Goal: Task Accomplishment & Management: Manage account settings

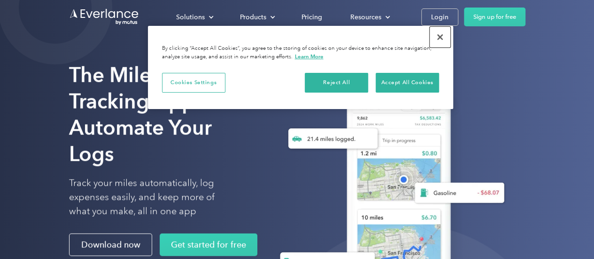
click at [442, 36] on button "Close" at bounding box center [440, 37] width 21 height 21
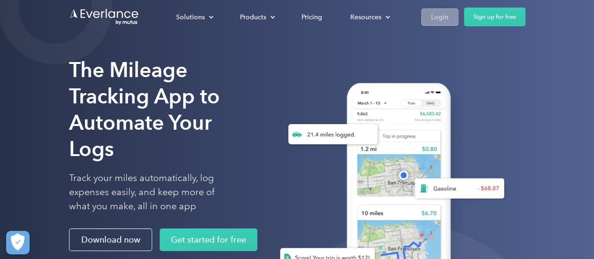
click at [439, 17] on div "Login" at bounding box center [439, 17] width 17 height 12
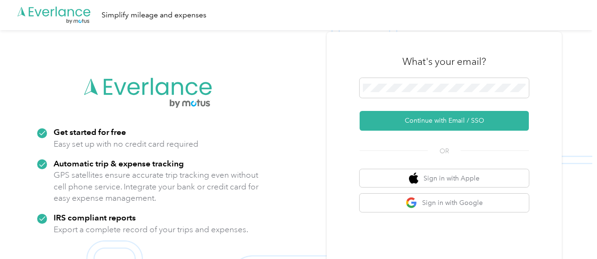
scroll to position [0, 0]
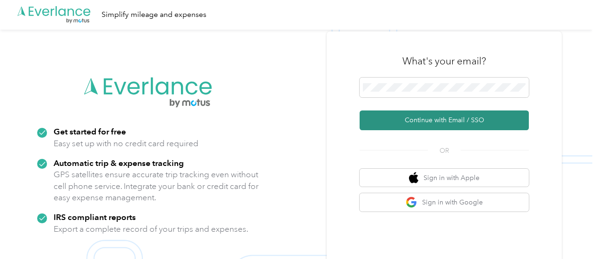
click at [433, 119] on button "Continue with Email / SSO" at bounding box center [443, 120] width 169 height 20
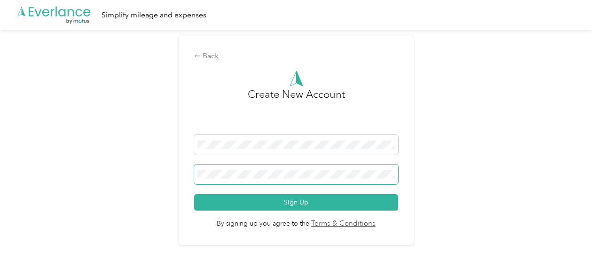
click at [336, 179] on span at bounding box center [296, 174] width 204 height 20
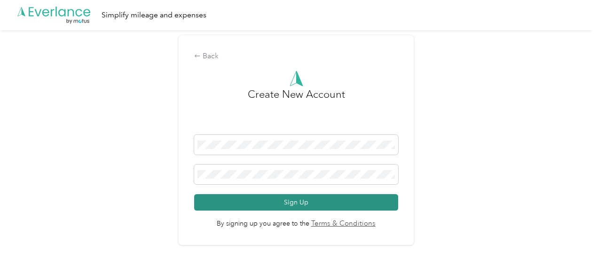
drag, startPoint x: 309, startPoint y: 205, endPoint x: 287, endPoint y: 202, distance: 22.2
click at [287, 202] on button "Sign Up" at bounding box center [296, 202] width 204 height 16
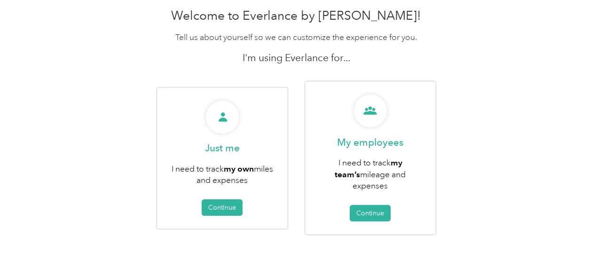
scroll to position [43, 0]
click at [109, 171] on div "Welcome to Everlance by [PERSON_NAME]! Tell us about yourself so we can customi…" at bounding box center [296, 141] width 592 height 277
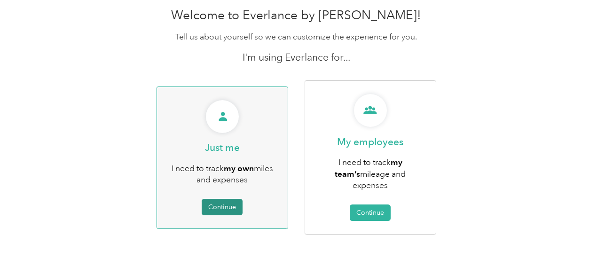
click at [227, 203] on button "Continue" at bounding box center [222, 207] width 41 height 16
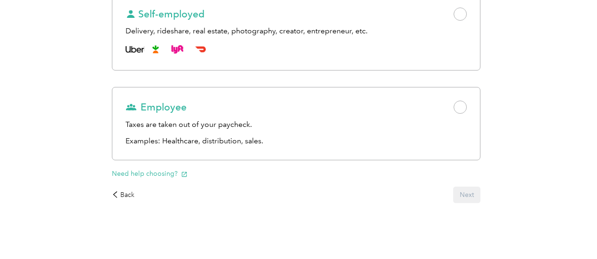
scroll to position [168, 0]
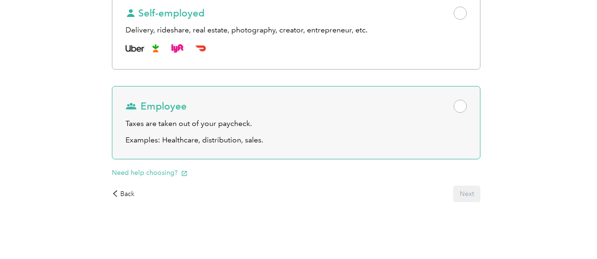
click at [453, 113] on span at bounding box center [459, 106] width 13 height 13
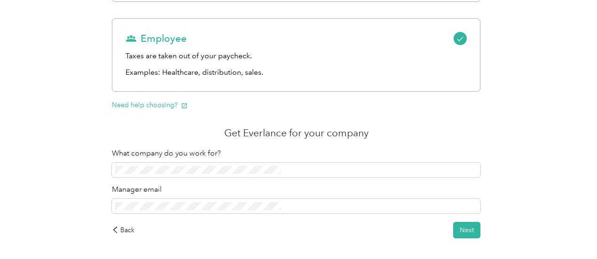
scroll to position [254, 0]
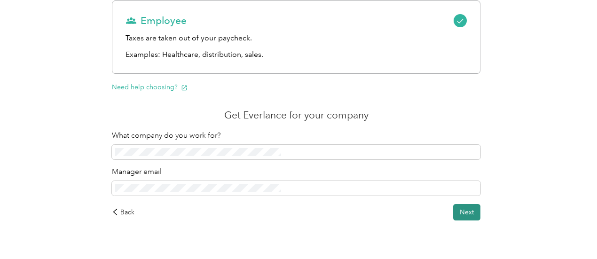
click at [453, 220] on button "Next" at bounding box center [466, 212] width 27 height 16
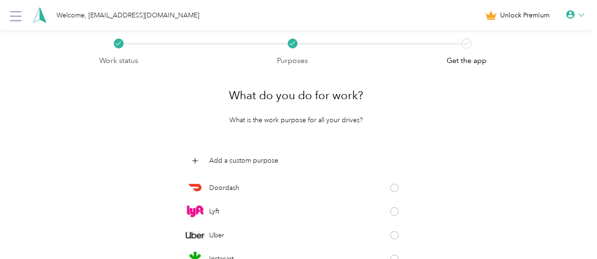
click at [310, 116] on p "What is the work purpose for all your drives?" at bounding box center [295, 120] width 133 height 10
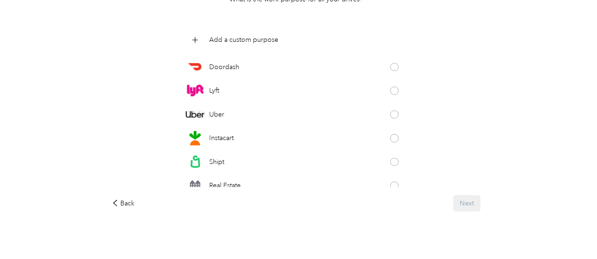
scroll to position [121, 0]
click at [200, 38] on icon at bounding box center [194, 39] width 11 height 11
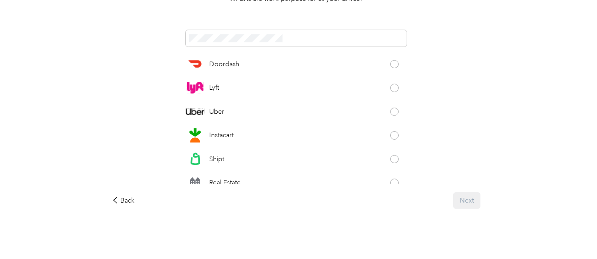
scroll to position [130, 0]
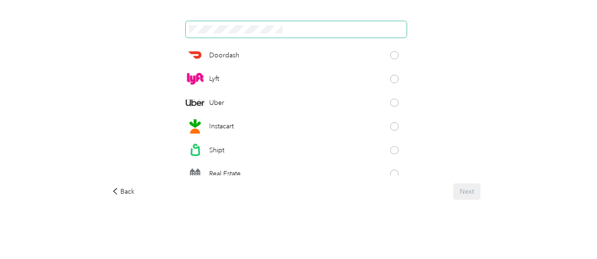
click at [261, 24] on span at bounding box center [296, 29] width 221 height 16
click at [380, 188] on div "Back Next" at bounding box center [296, 191] width 368 height 16
click at [371, 190] on div "Back Next" at bounding box center [296, 191] width 368 height 16
click at [374, 188] on div "Back Next" at bounding box center [296, 191] width 368 height 16
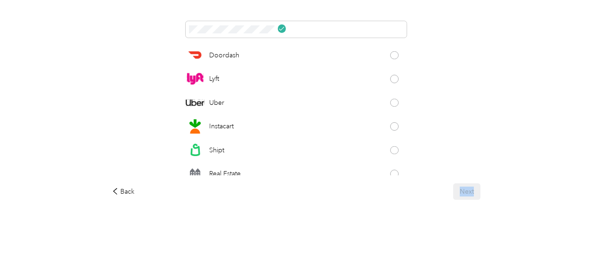
click at [374, 188] on div "Back Next" at bounding box center [296, 191] width 368 height 16
click at [371, 189] on div "Back Next" at bounding box center [296, 191] width 368 height 16
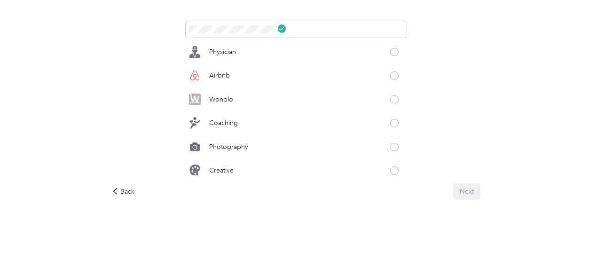
scroll to position [506, 0]
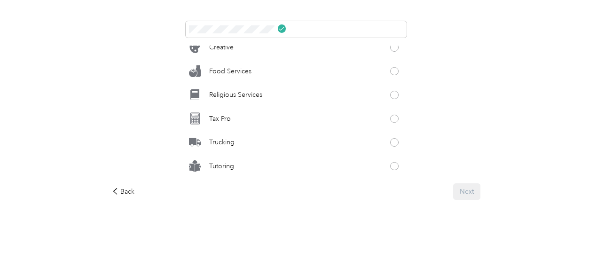
click at [371, 189] on div "Back Next" at bounding box center [296, 191] width 368 height 16
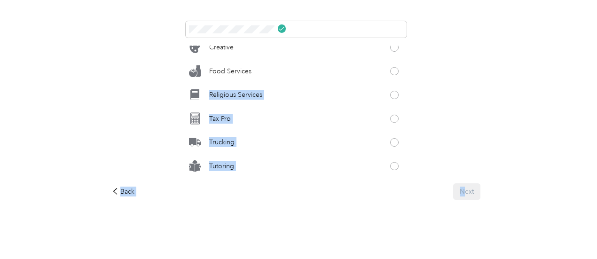
drag, startPoint x: 371, startPoint y: 189, endPoint x: 390, endPoint y: 62, distance: 129.2
click at [390, 62] on div "What do you do for work? What is the work purpose for all your drives? Doordash…" at bounding box center [296, 74] width 395 height 277
click at [385, 88] on div "What do you do for work? What is the work purpose for all your drives? Doordash…" at bounding box center [296, 74] width 395 height 277
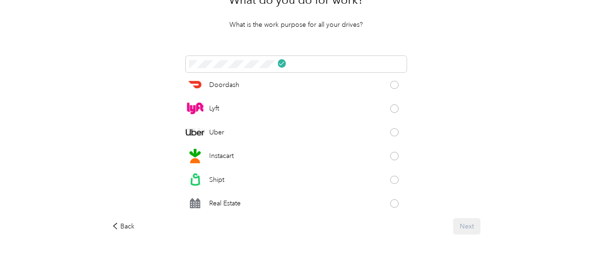
scroll to position [0, 0]
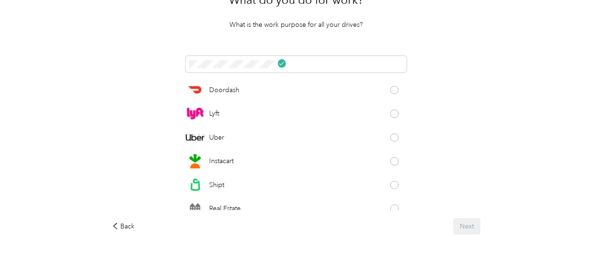
click at [175, 121] on div "Work status Purposes Get the app What do you do for work? What is the work purp…" at bounding box center [296, 114] width 592 height 359
click at [369, 25] on div "What do you do for work? What is the work purpose for all your drives?" at bounding box center [296, 7] width 368 height 46
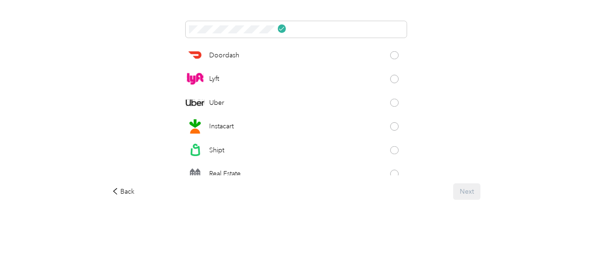
click at [372, 196] on div "Back Next" at bounding box center [296, 191] width 368 height 16
click at [363, 196] on div "Back Next" at bounding box center [296, 191] width 368 height 16
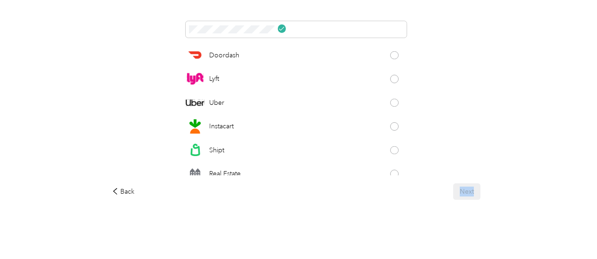
click at [363, 196] on div "Back Next" at bounding box center [296, 191] width 368 height 16
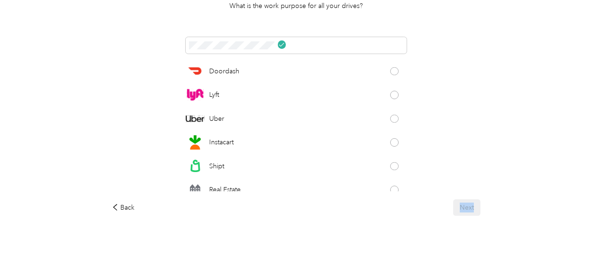
scroll to position [115, 0]
click at [368, 208] on div "Back Next" at bounding box center [296, 207] width 368 height 16
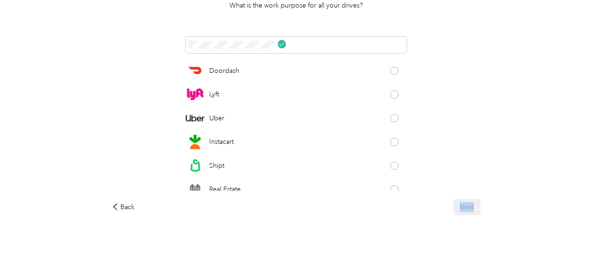
click at [368, 208] on div "Back Next" at bounding box center [296, 207] width 368 height 16
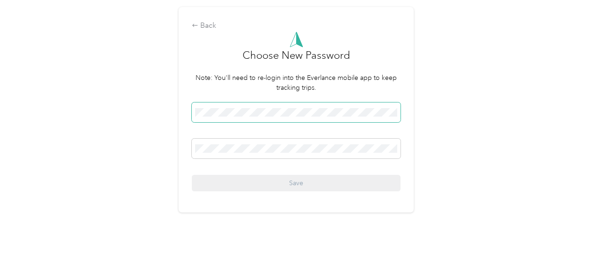
click at [237, 107] on span at bounding box center [296, 112] width 209 height 20
click at [264, 117] on span at bounding box center [296, 112] width 209 height 20
click at [202, 29] on div "Back" at bounding box center [296, 25] width 209 height 11
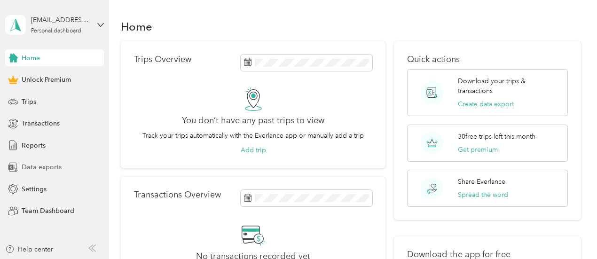
click at [36, 165] on span "Data exports" at bounding box center [42, 167] width 40 height 10
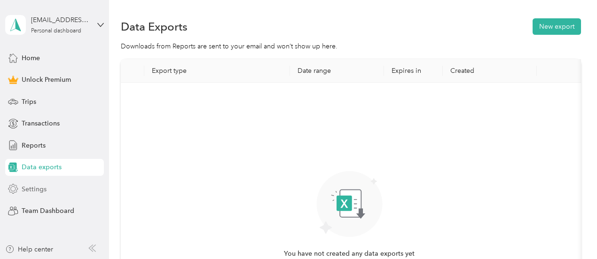
click at [29, 186] on span "Settings" at bounding box center [34, 189] width 25 height 10
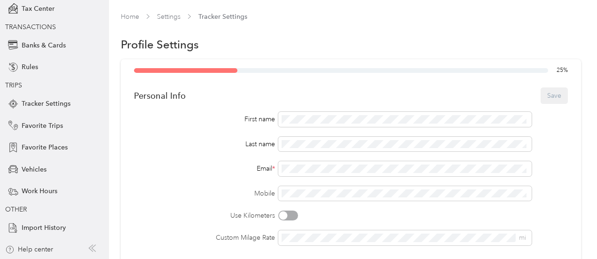
scroll to position [109, 0]
click at [37, 169] on span "Vehicles" at bounding box center [34, 169] width 25 height 10
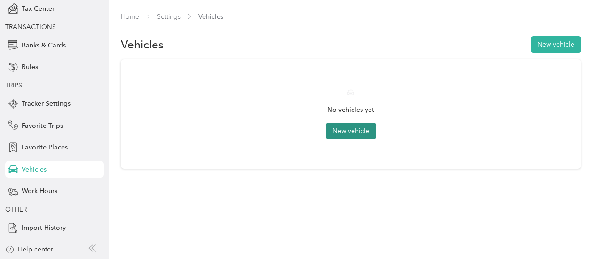
click at [353, 129] on button "New vehicle" at bounding box center [351, 131] width 50 height 16
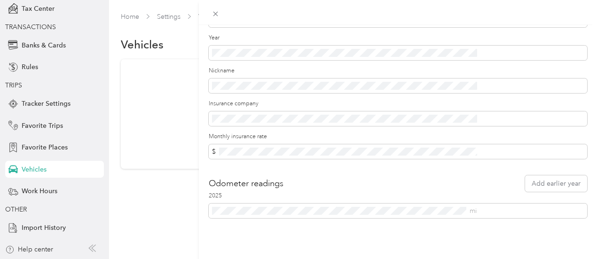
scroll to position [147, 0]
click at [78, 205] on div "New Vehicle Save Primary vehicle Icon Sedan Make * Model Year Nickname Insuranc…" at bounding box center [298, 129] width 597 height 259
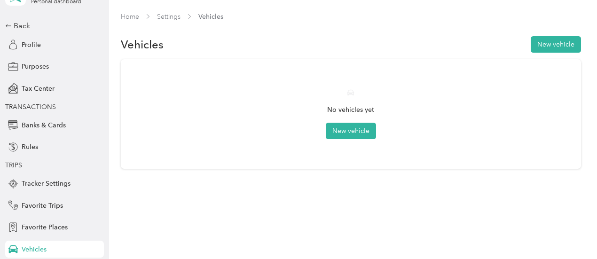
scroll to position [26, 0]
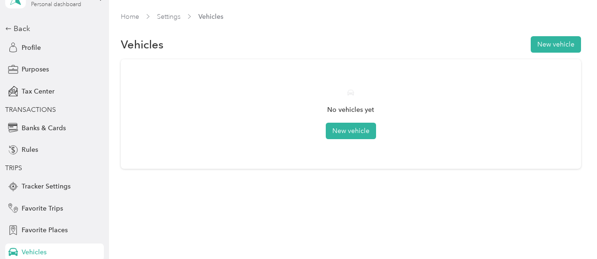
click at [67, 3] on div "Personal dashboard" at bounding box center [56, 5] width 50 height 6
click at [168, 110] on div "No vehicles yet New vehicle" at bounding box center [351, 113] width 434 height 83
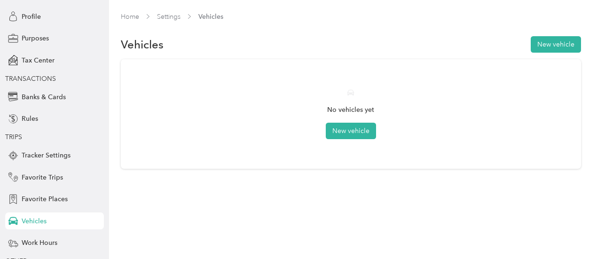
scroll to position [109, 0]
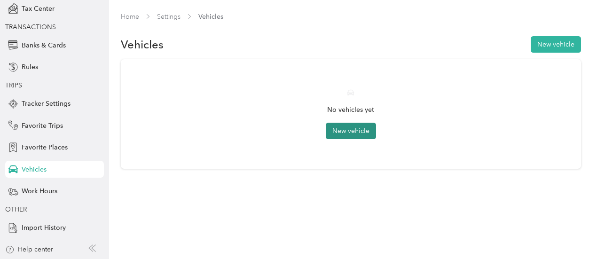
click at [351, 132] on button "New vehicle" at bounding box center [351, 131] width 50 height 16
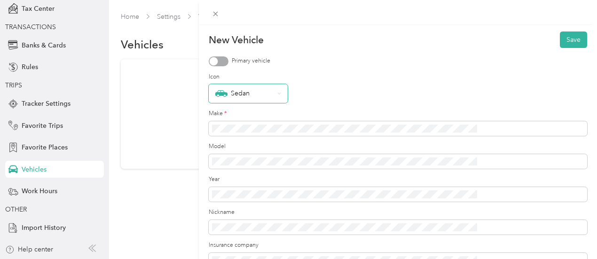
click at [274, 96] on div "Sedan" at bounding box center [244, 93] width 59 height 12
click at [428, 79] on label "Icon" at bounding box center [398, 77] width 378 height 8
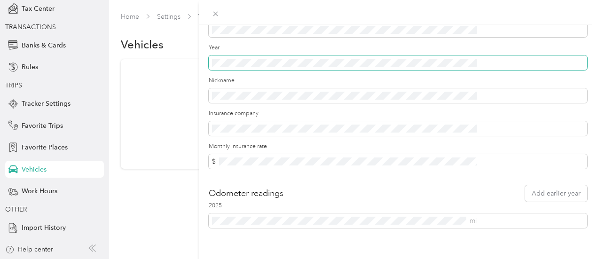
scroll to position [132, 0]
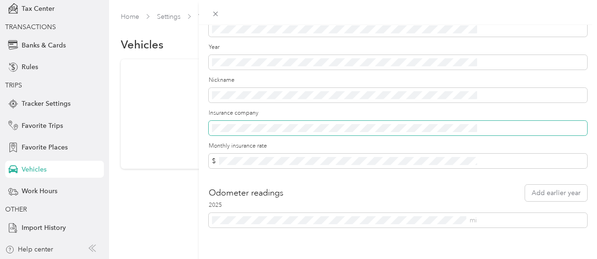
click at [333, 123] on span at bounding box center [398, 128] width 378 height 15
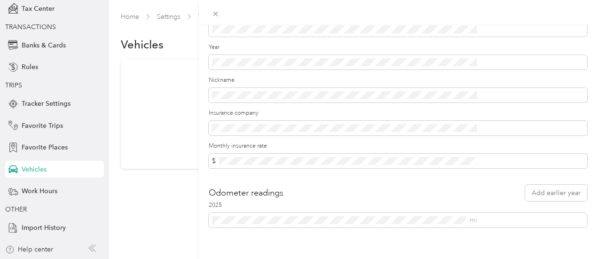
click at [384, 240] on div "New Vehicle Save Primary vehicle Icon Sedan Make * Model Year Nickname Insuranc…" at bounding box center [398, 154] width 398 height 259
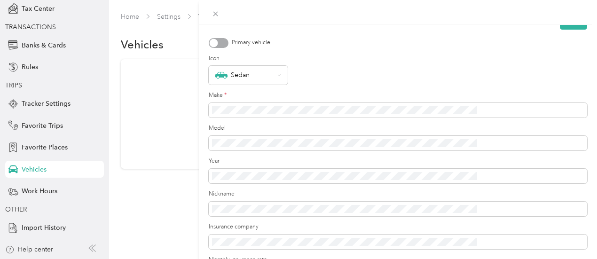
scroll to position [0, 0]
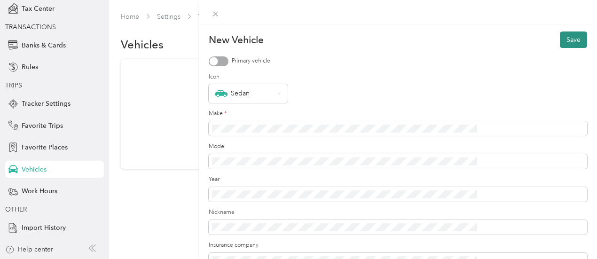
click at [570, 40] on button "Save" at bounding box center [572, 39] width 27 height 16
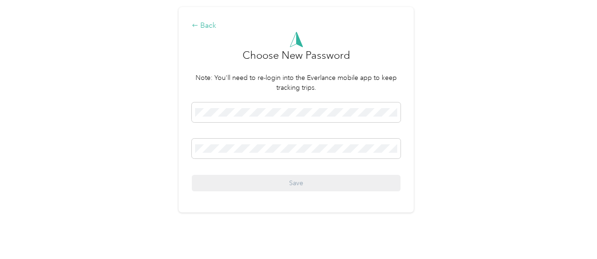
click at [198, 27] on icon at bounding box center [195, 25] width 7 height 7
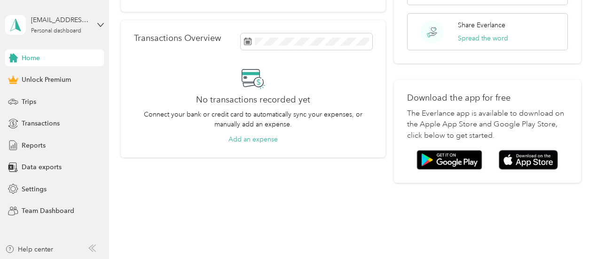
scroll to position [157, 0]
click at [54, 210] on span "Team Dashboard" at bounding box center [48, 211] width 53 height 10
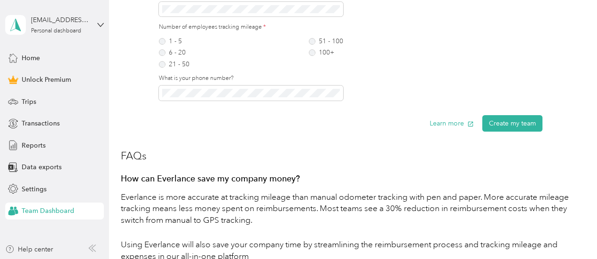
scroll to position [613, 0]
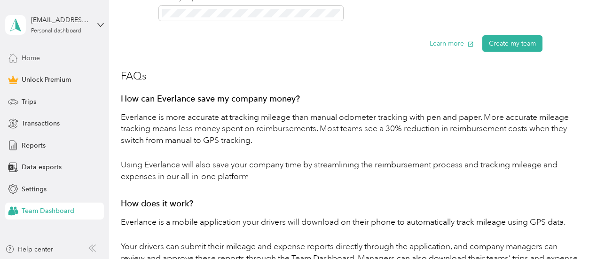
click at [28, 54] on span "Home" at bounding box center [31, 58] width 18 height 10
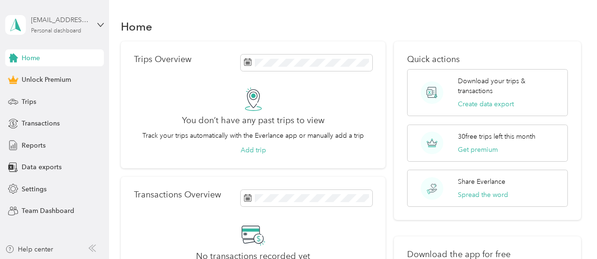
click at [55, 30] on div "Personal dashboard" at bounding box center [56, 31] width 50 height 6
click at [122, 99] on div "Trips Overview You don’t have any past trips to view Track your trips automatic…" at bounding box center [253, 104] width 265 height 127
